Goal: Task Accomplishment & Management: Manage account settings

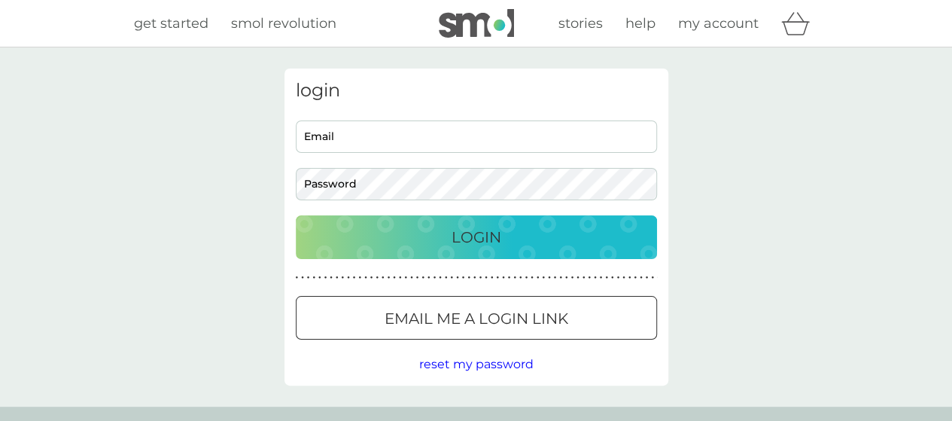
type input "[EMAIL_ADDRESS][DOMAIN_NAME]"
click at [393, 239] on div "Login" at bounding box center [476, 237] width 331 height 24
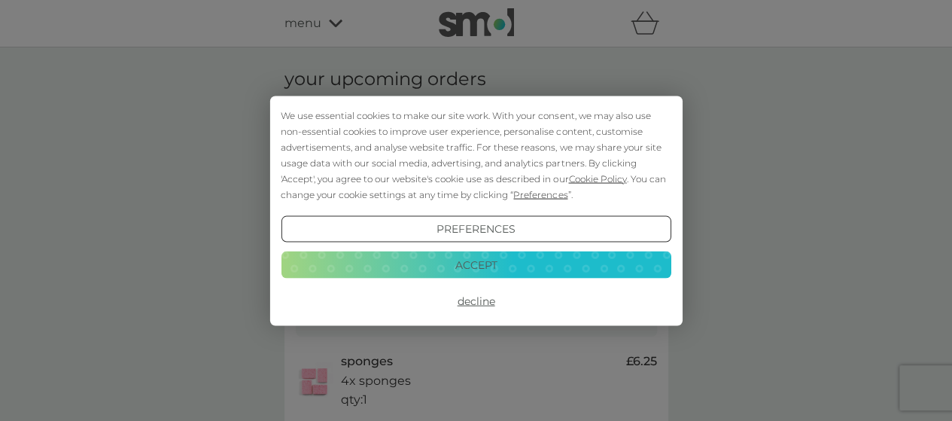
click at [449, 268] on button "Accept" at bounding box center [476, 264] width 390 height 27
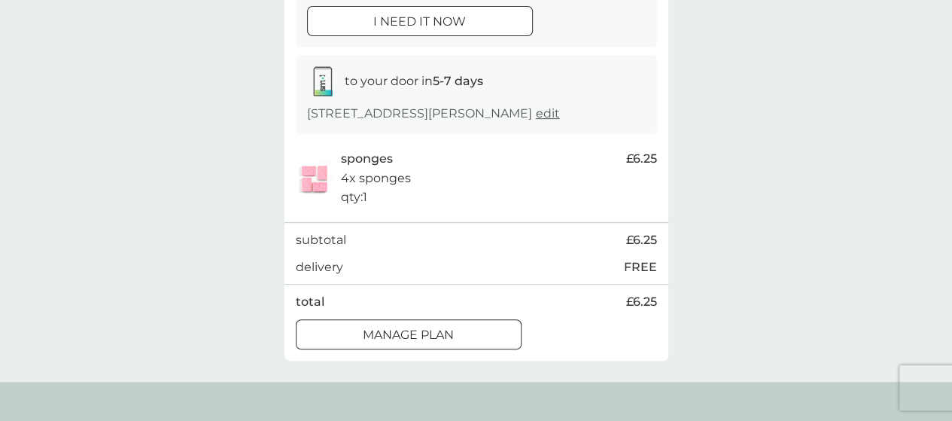
scroll to position [226, 0]
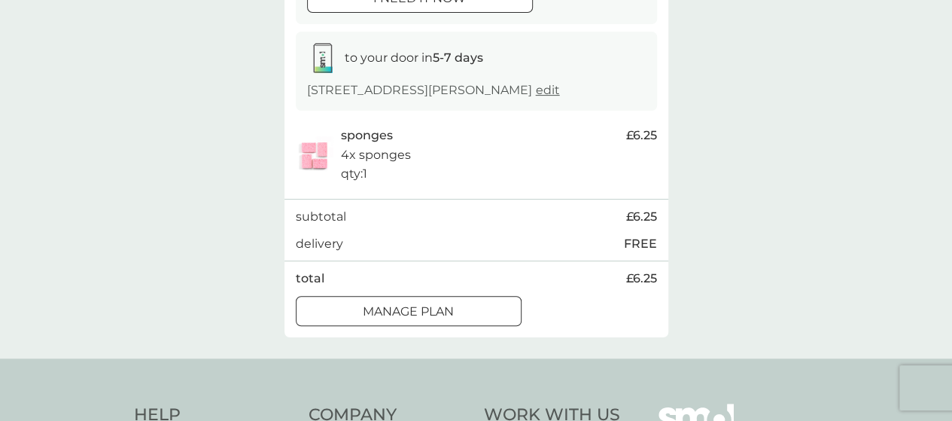
click at [541, 87] on span "edit" at bounding box center [548, 90] width 24 height 14
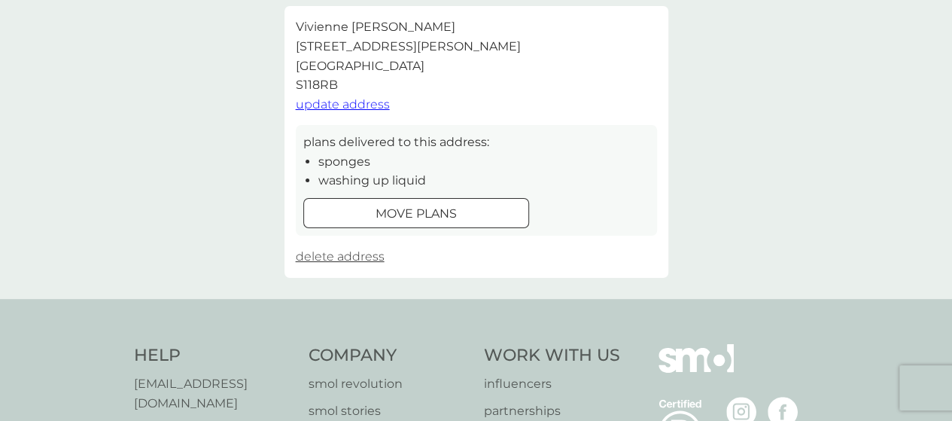
scroll to position [452, 0]
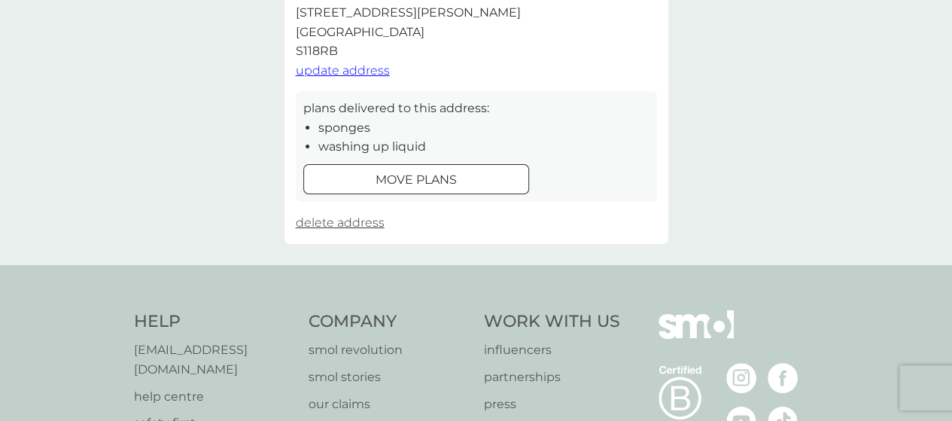
click at [425, 176] on div at bounding box center [416, 180] width 54 height 16
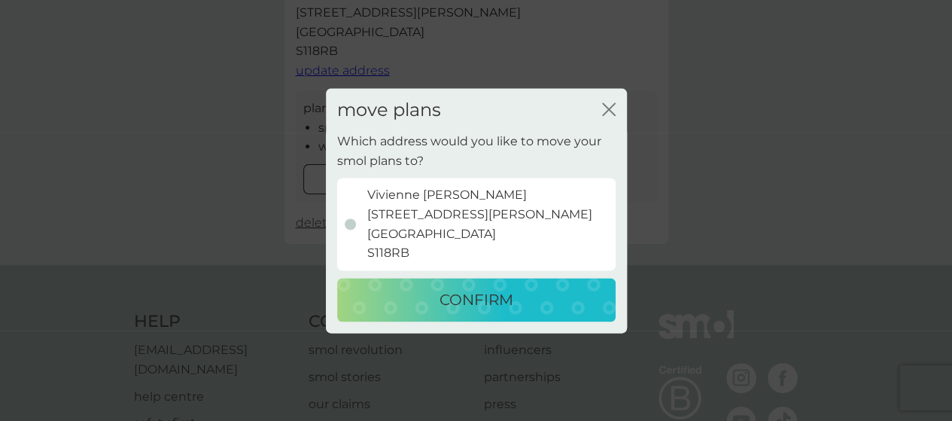
click at [613, 101] on div "close" at bounding box center [609, 110] width 14 height 22
click at [610, 104] on icon "close" at bounding box center [609, 109] width 14 height 14
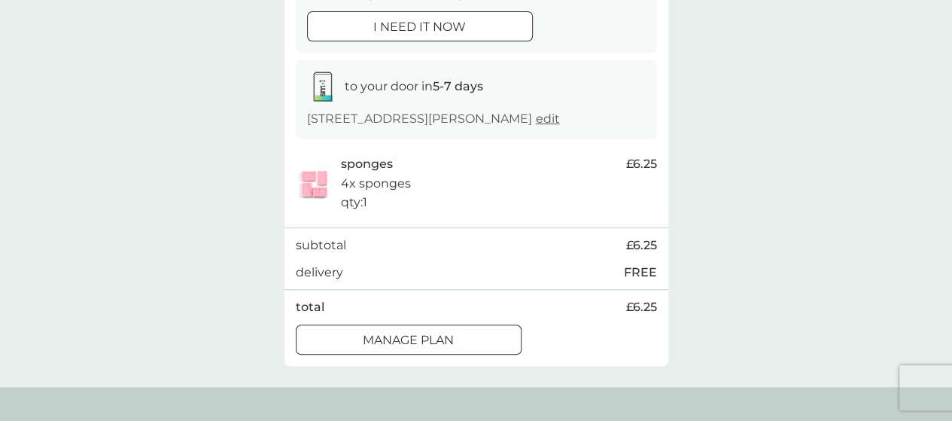
scroll to position [226, 0]
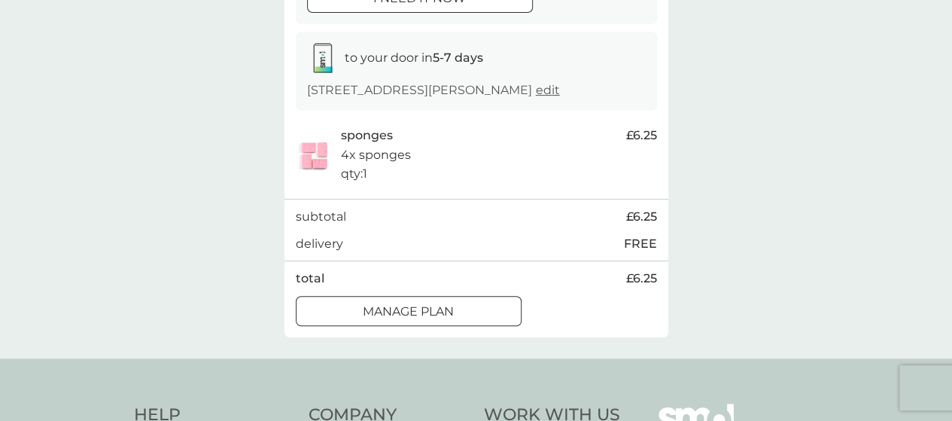
click at [397, 310] on div at bounding box center [409, 311] width 54 height 16
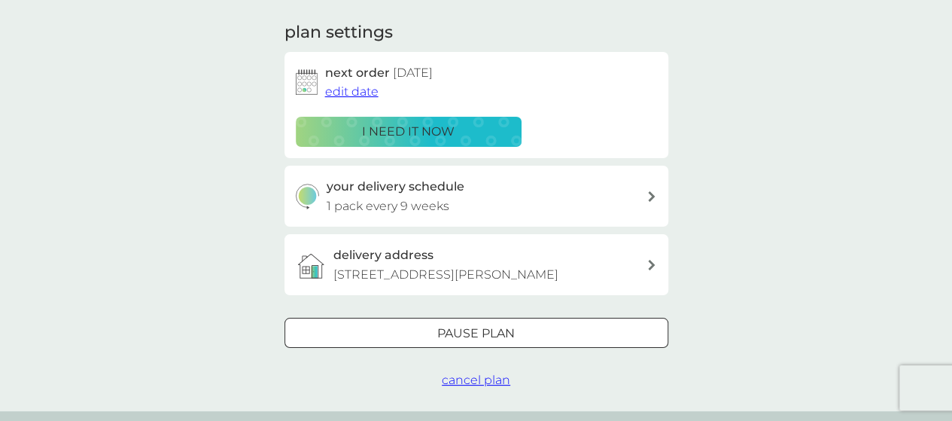
scroll to position [226, 0]
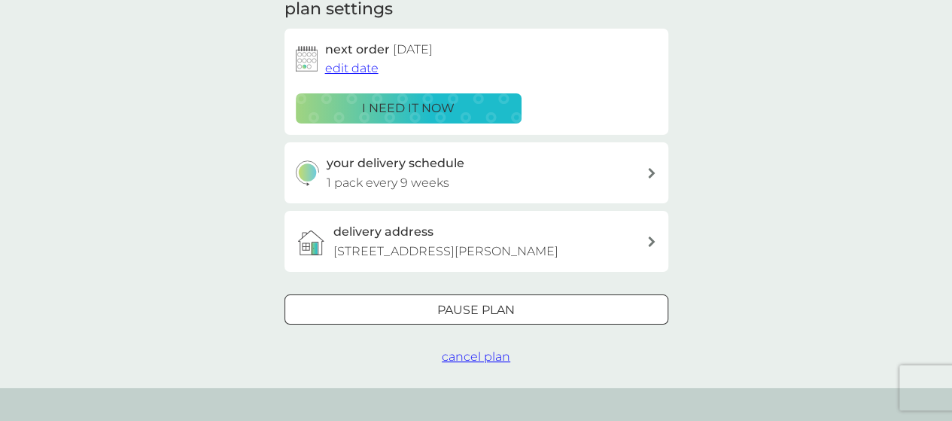
click at [648, 168] on icon at bounding box center [652, 173] width 8 height 11
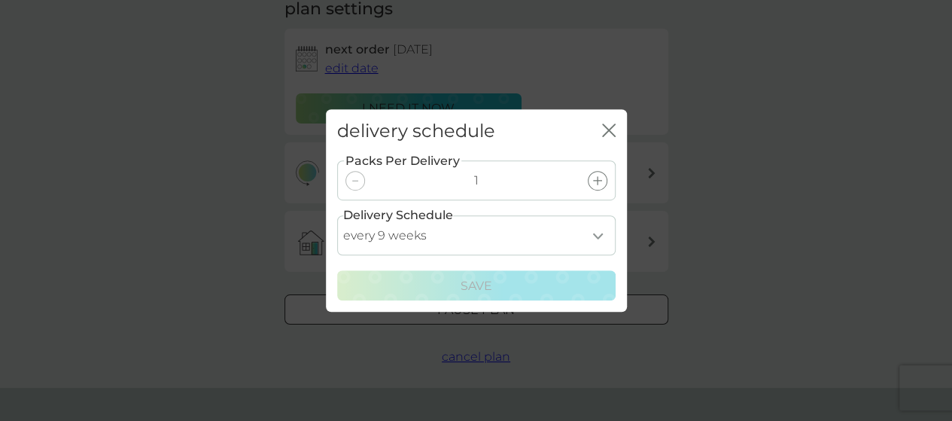
click at [601, 233] on select "every 1 week every 2 weeks every 3 weeks every 4 weeks every 5 weeks every 6 we…" at bounding box center [476, 235] width 278 height 40
select select "84"
click at [337, 215] on select "every 1 week every 2 weeks every 3 weeks every 4 weeks every 5 weeks every 6 we…" at bounding box center [476, 235] width 278 height 40
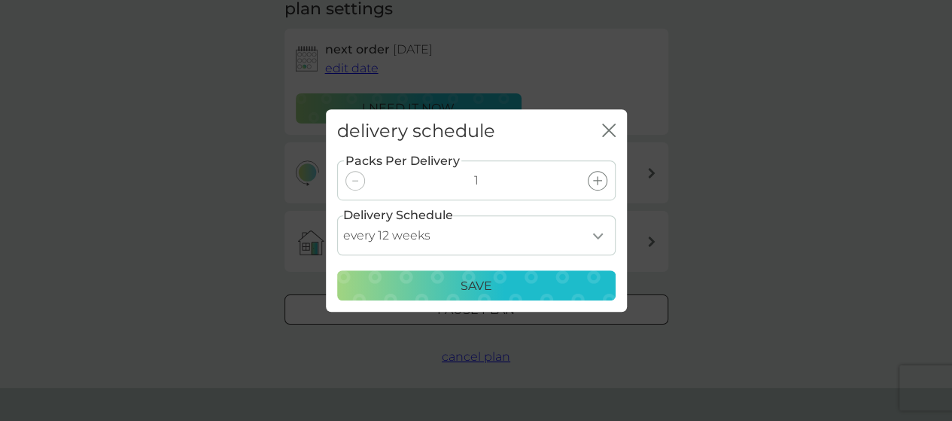
click at [483, 287] on p "Save" at bounding box center [477, 286] width 32 height 20
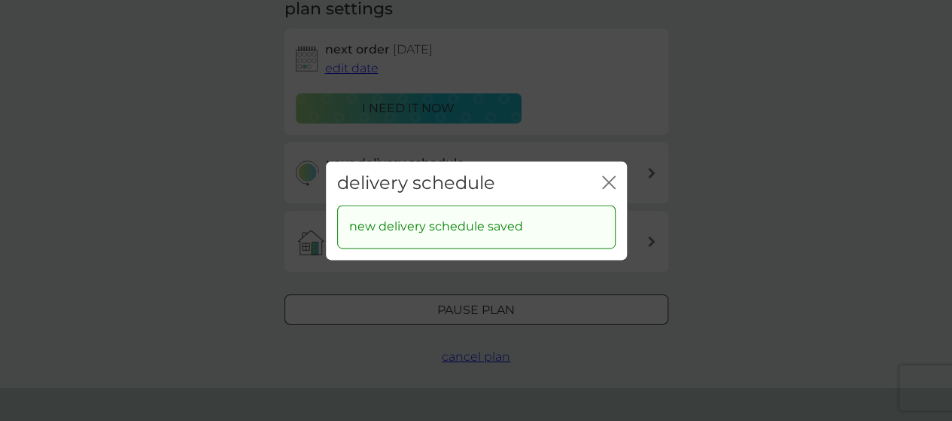
click at [605, 186] on icon "close" at bounding box center [609, 182] width 14 height 14
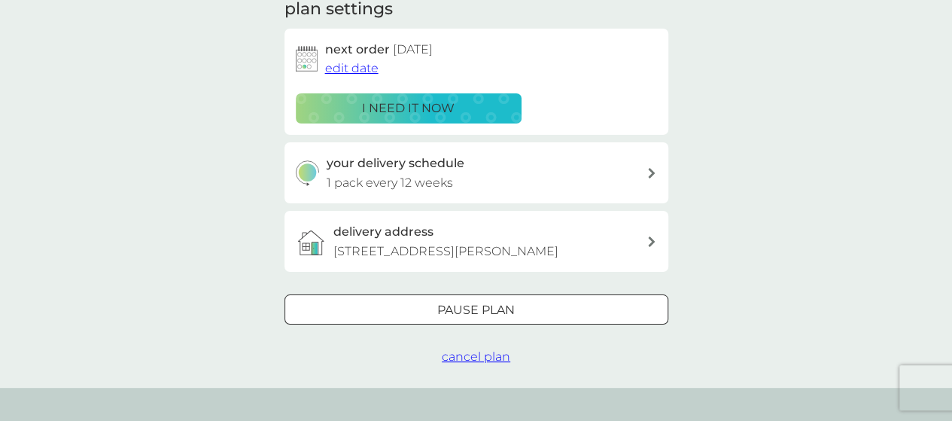
scroll to position [0, 0]
